Goal: Task Accomplishment & Management: Complete application form

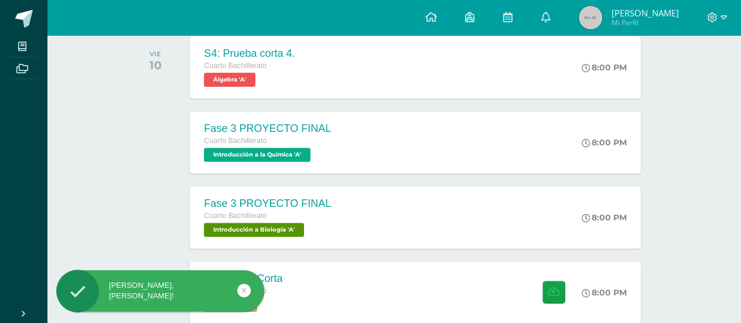
scroll to position [293, 0]
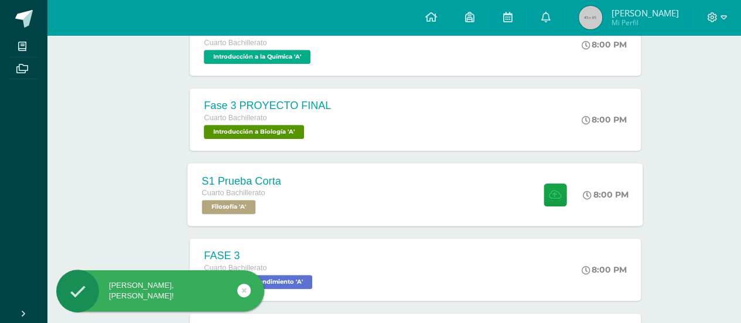
click at [288, 195] on div "S1 Prueba Corta Cuarto Bachillerato Filosofía 'A'" at bounding box center [242, 194] width 108 height 63
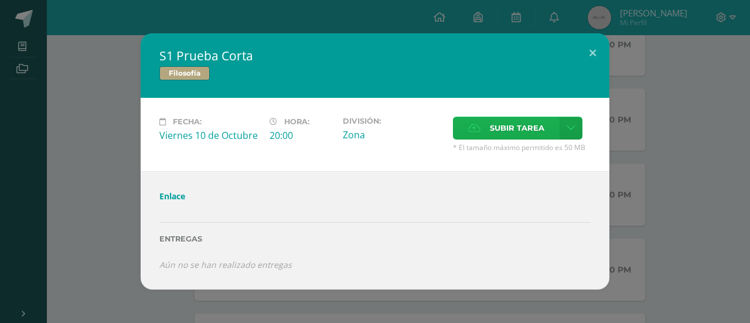
click at [476, 130] on icon at bounding box center [474, 128] width 12 height 8
click at [0, 0] on input "Subir tarea" at bounding box center [0, 0] width 0 height 0
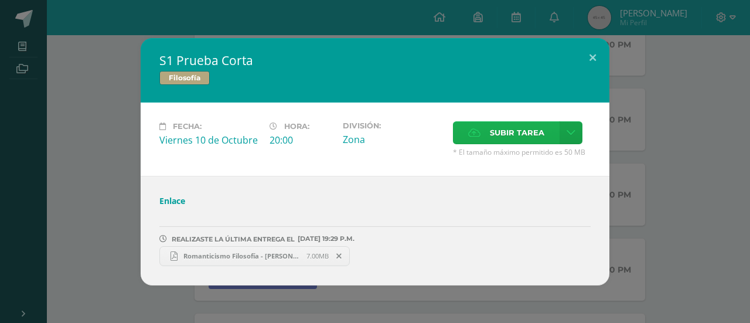
click at [461, 133] on label "Subir tarea" at bounding box center [506, 132] width 107 height 23
click at [0, 0] on input "Subir tarea" at bounding box center [0, 0] width 0 height 0
click at [591, 59] on button at bounding box center [592, 58] width 33 height 40
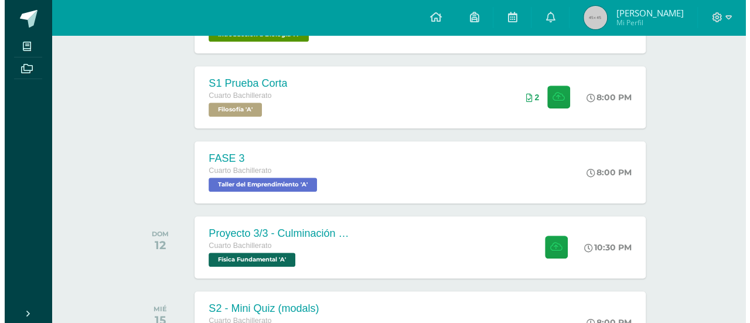
scroll to position [488, 0]
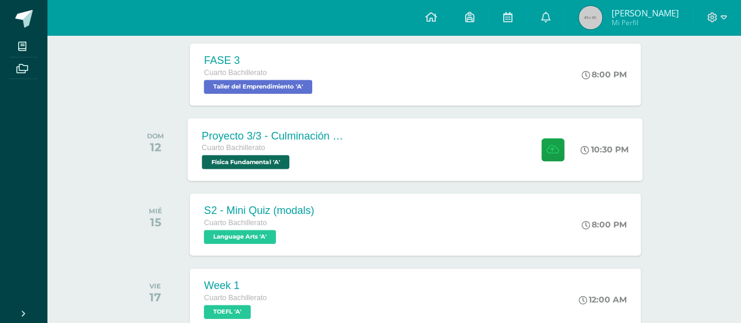
click at [389, 158] on div "Proyecto 3/3 - Culminación y Presentación Cuarto Bachillerato Física Fundamenta…" at bounding box center [415, 149] width 455 height 63
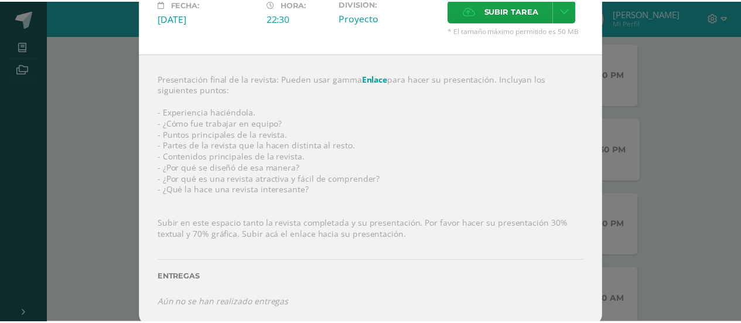
scroll to position [0, 0]
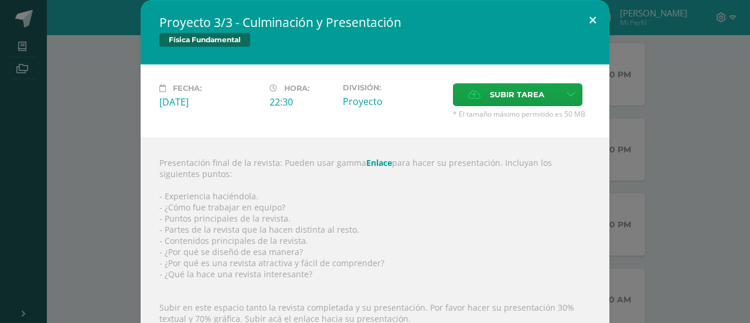
click at [588, 18] on button at bounding box center [592, 20] width 33 height 40
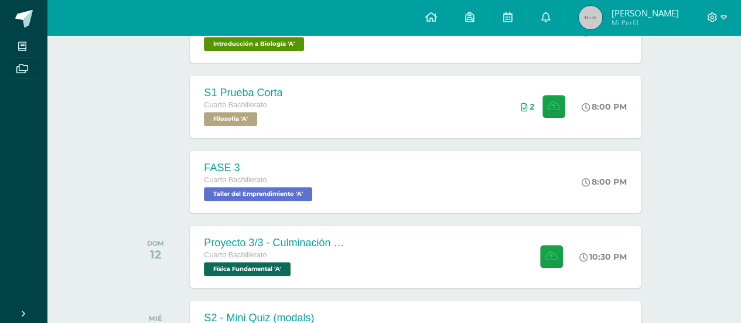
scroll to position [195, 0]
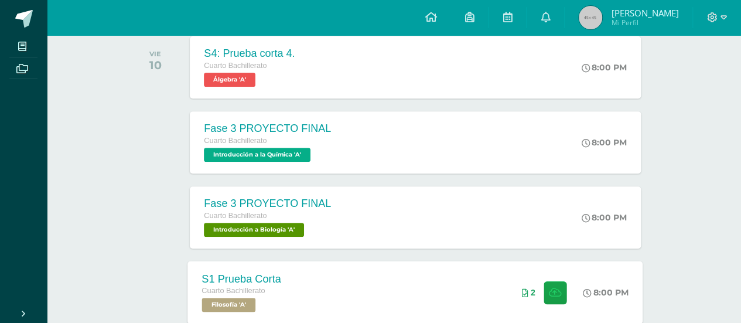
click at [410, 288] on div "S1 Prueba Corta Cuarto Bachillerato Filosofía 'A' 8:00 PM 2 S1 Prueba Corta Fil…" at bounding box center [415, 292] width 455 height 63
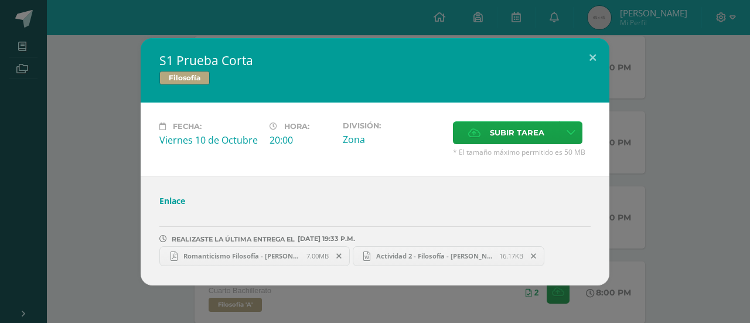
click at [258, 251] on span "Romanticismo Filosofía - [PERSON_NAME].pdf" at bounding box center [242, 255] width 129 height 9
click at [337, 256] on icon at bounding box center [338, 256] width 5 height 8
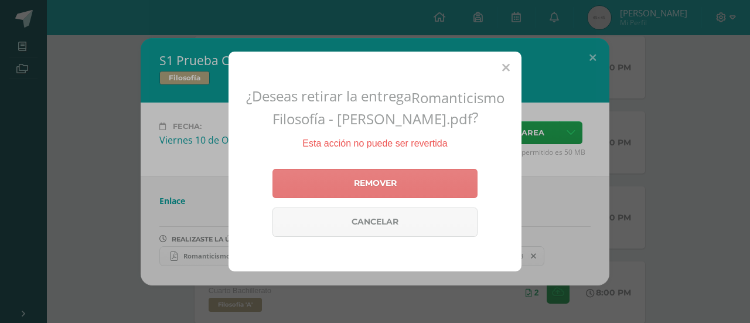
click at [408, 185] on link "Remover" at bounding box center [375, 183] width 205 height 29
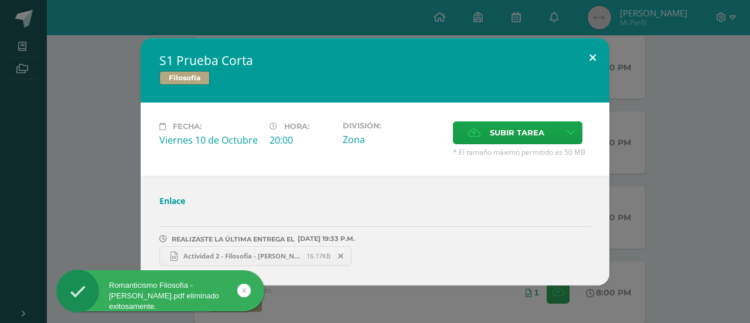
click at [601, 63] on button at bounding box center [592, 58] width 33 height 40
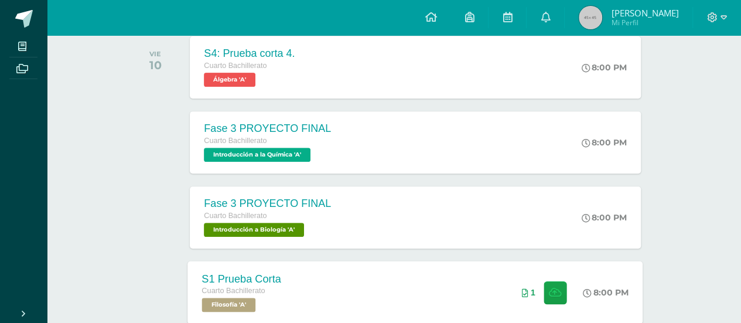
scroll to position [293, 0]
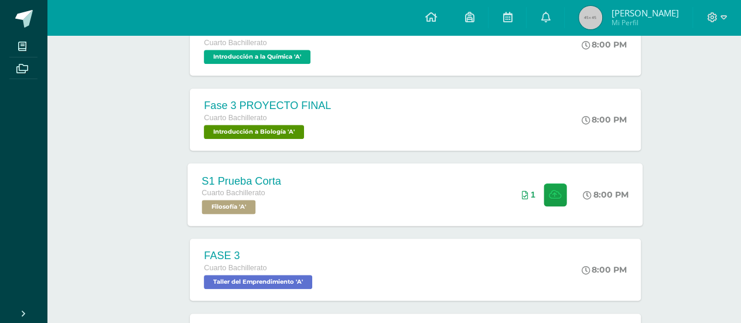
click at [467, 196] on div "S1 Prueba Corta Cuarto Bachillerato Filosofía 'A' 8:00 PM 1 S1 Prueba Corta Fil…" at bounding box center [415, 194] width 455 height 63
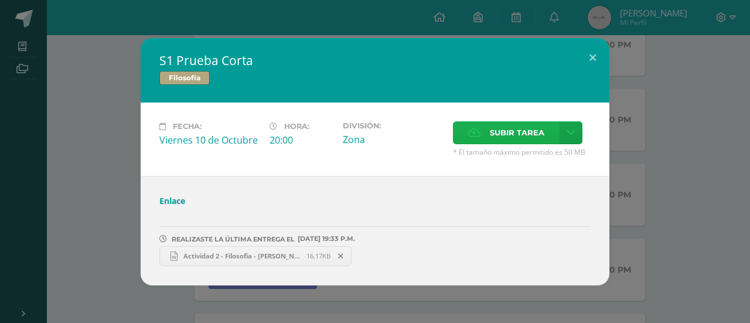
click at [469, 131] on icon at bounding box center [474, 133] width 12 height 8
click at [0, 0] on input "Subir tarea" at bounding box center [0, 0] width 0 height 0
click at [425, 259] on span "Romanticismo Filosofía - [PERSON_NAME] (1).pdf" at bounding box center [436, 255] width 129 height 9
click at [585, 56] on button at bounding box center [592, 58] width 33 height 40
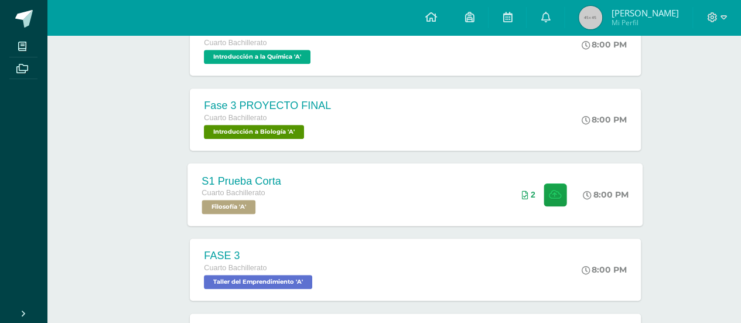
click at [466, 202] on div "S1 Prueba Corta Cuarto Bachillerato Filosofía 'A' 8:00 PM 2 S1 Prueba Corta Fil…" at bounding box center [415, 194] width 455 height 63
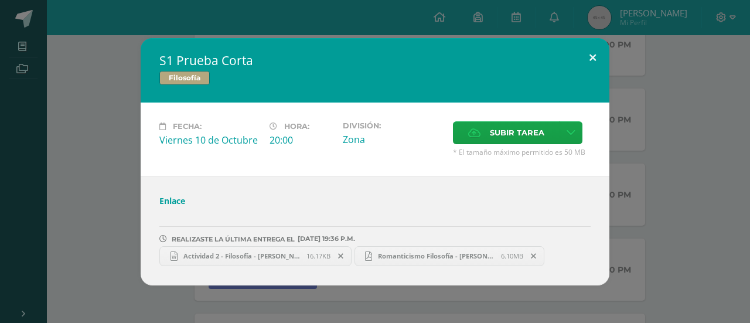
click at [591, 63] on button at bounding box center [592, 58] width 33 height 40
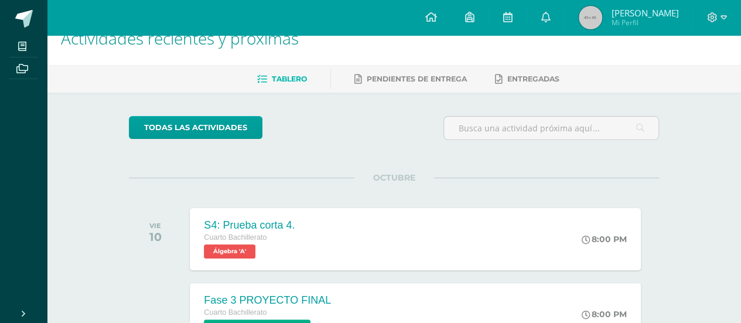
scroll to position [0, 0]
